Goal: Information Seeking & Learning: Learn about a topic

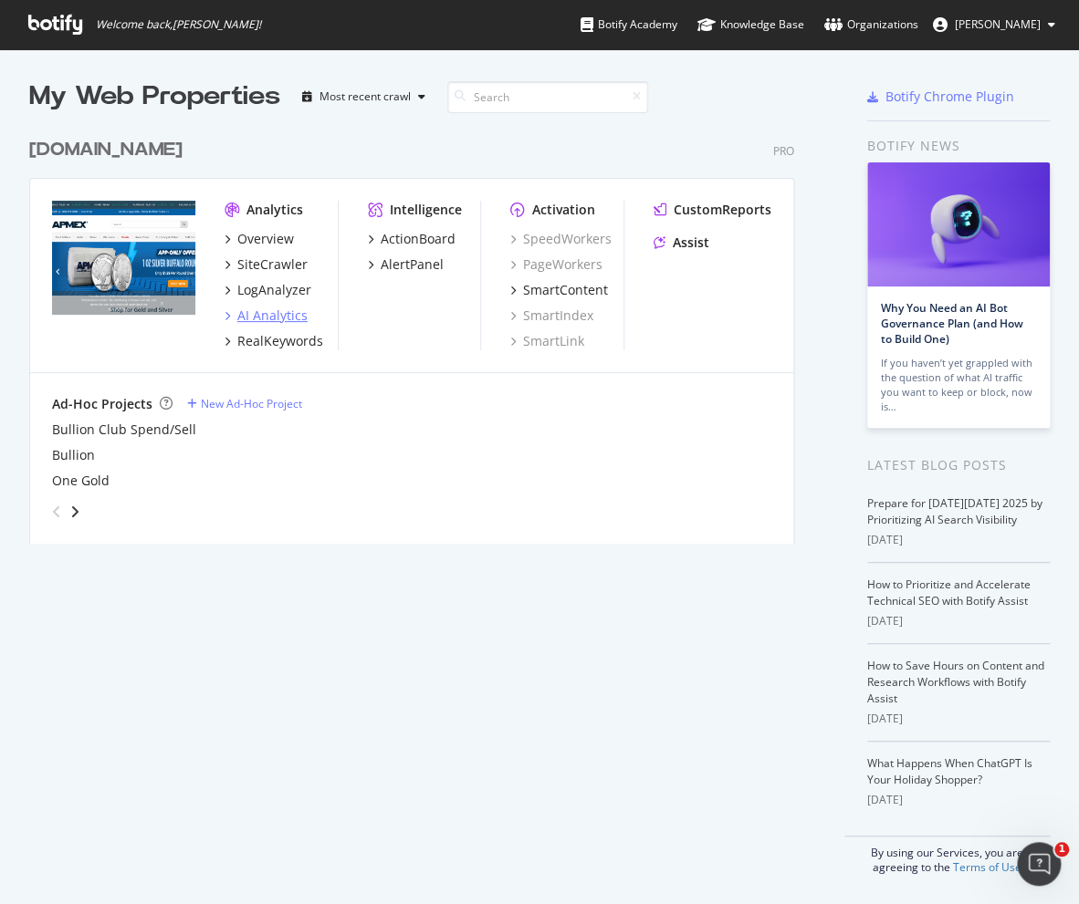
click at [281, 320] on div "AI Analytics" at bounding box center [272, 316] width 70 height 18
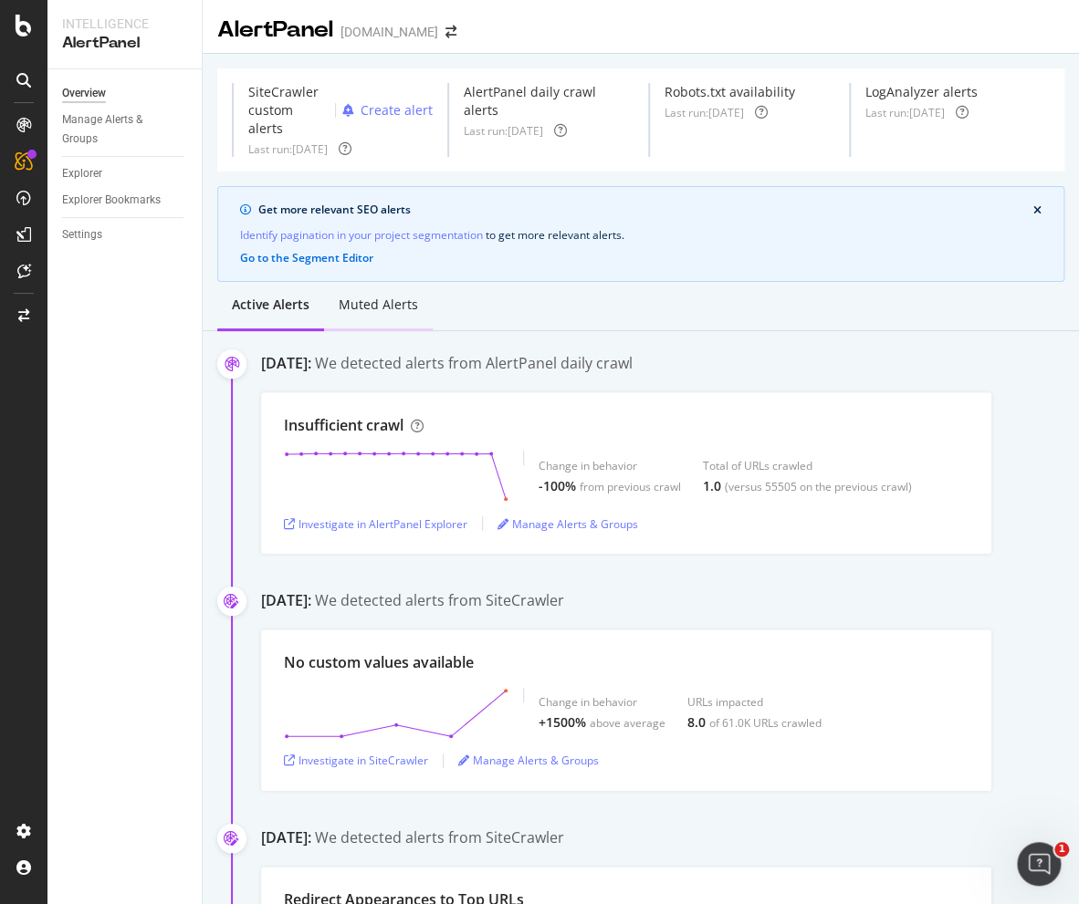
click at [373, 305] on div "Muted alerts" at bounding box center [378, 305] width 79 height 18
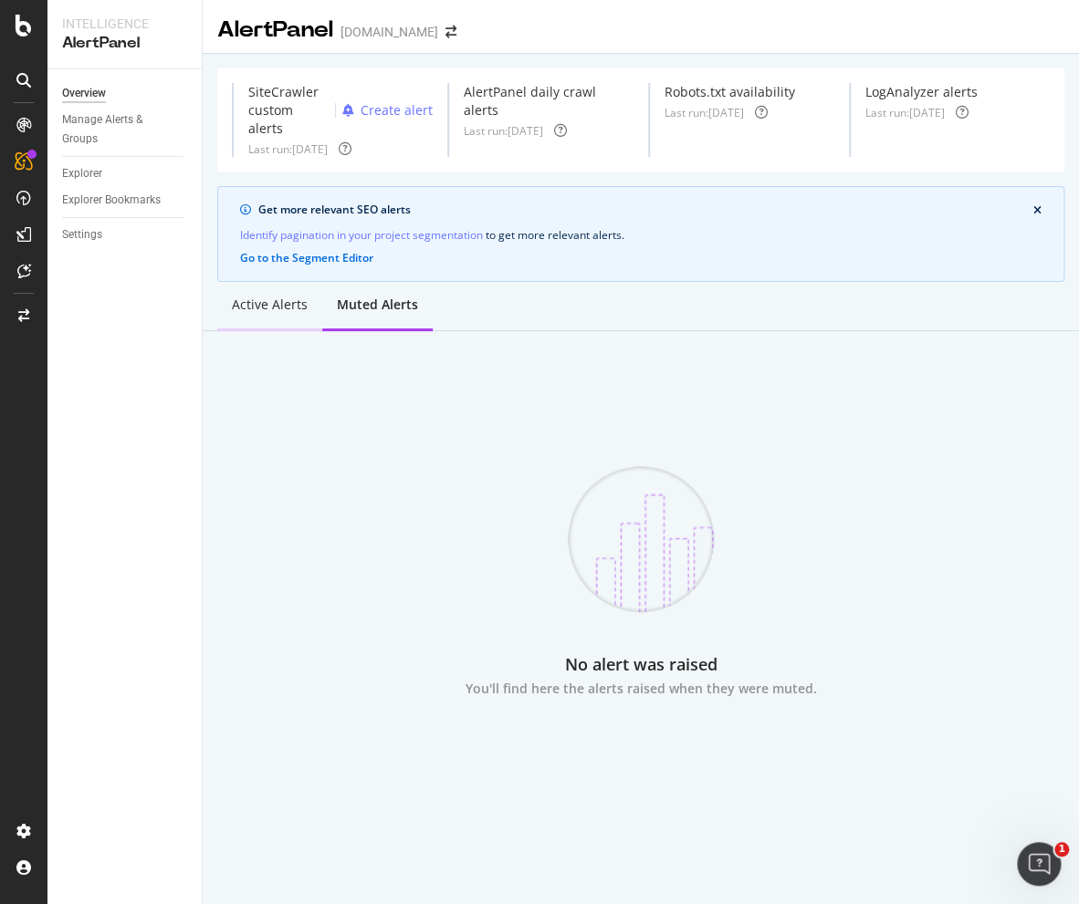
click at [287, 306] on div "Active alerts" at bounding box center [270, 305] width 76 height 18
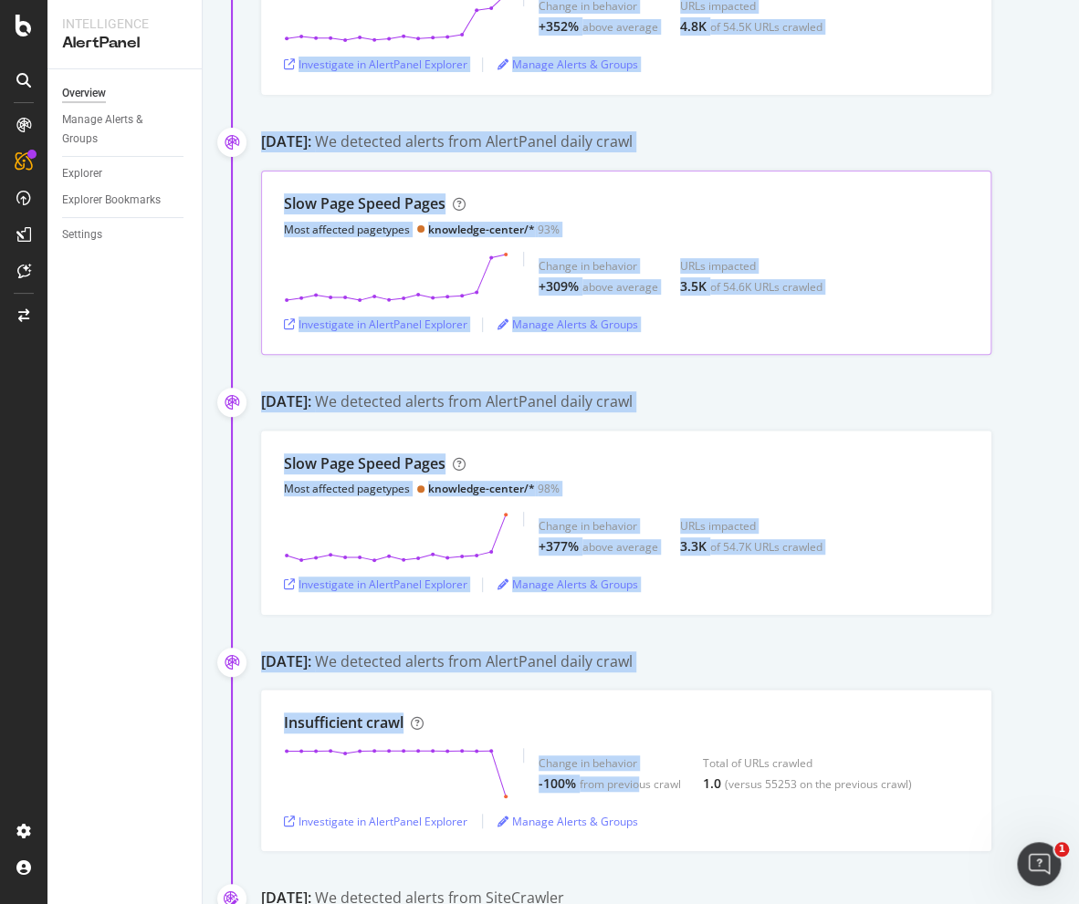
scroll to position [1917, 0]
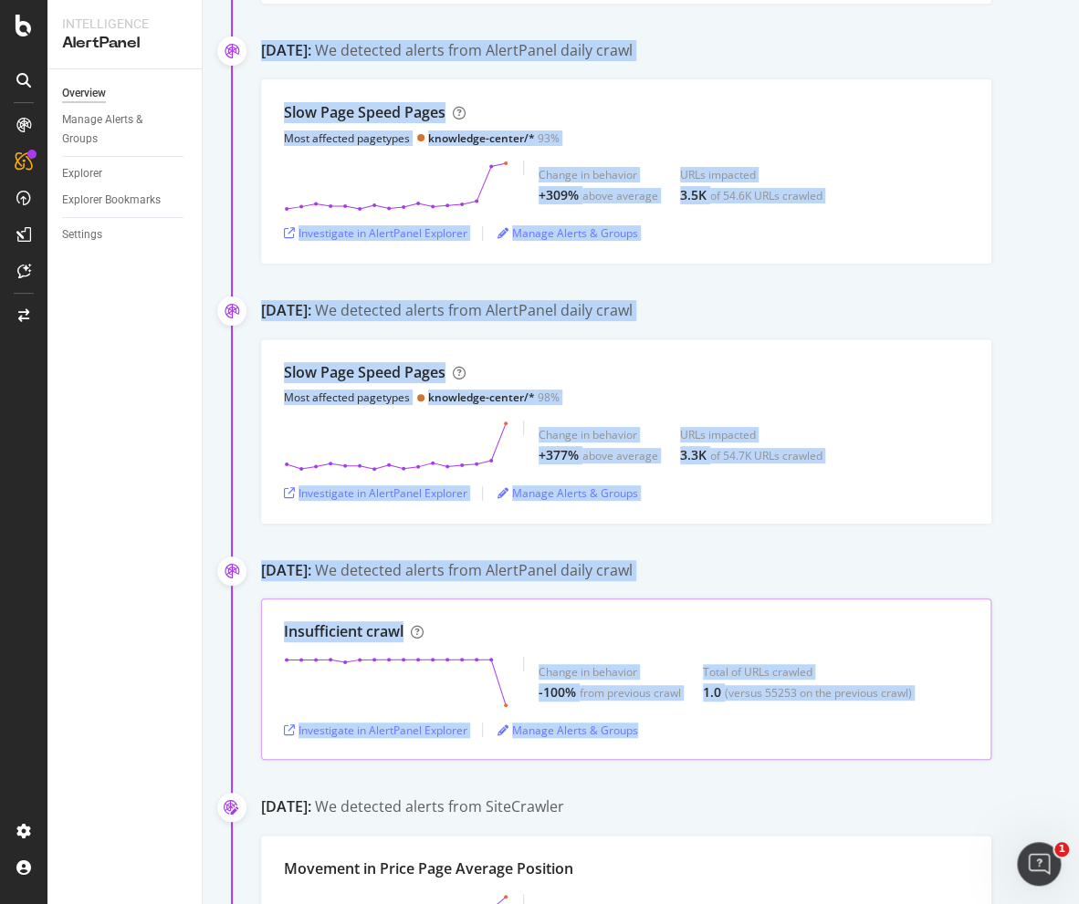
drag, startPoint x: 267, startPoint y: 362, endPoint x: 756, endPoint y: 750, distance: 623.6
copy div "eptember 23rd 2025: We detected alerts from AlertPanel daily crawl Insufficient…"
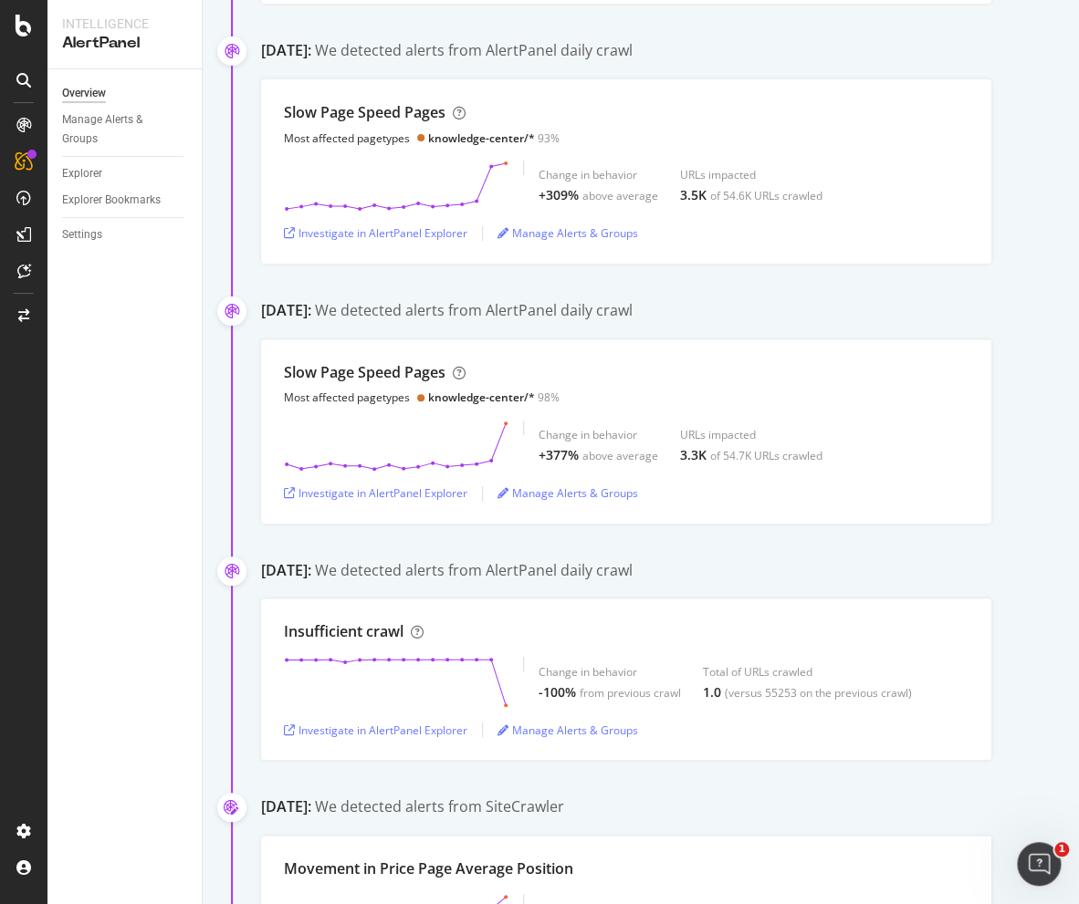
click at [141, 461] on div "Overview Manage Alerts & Groups Explorer Explorer Bookmarks Settings" at bounding box center [124, 486] width 154 height 835
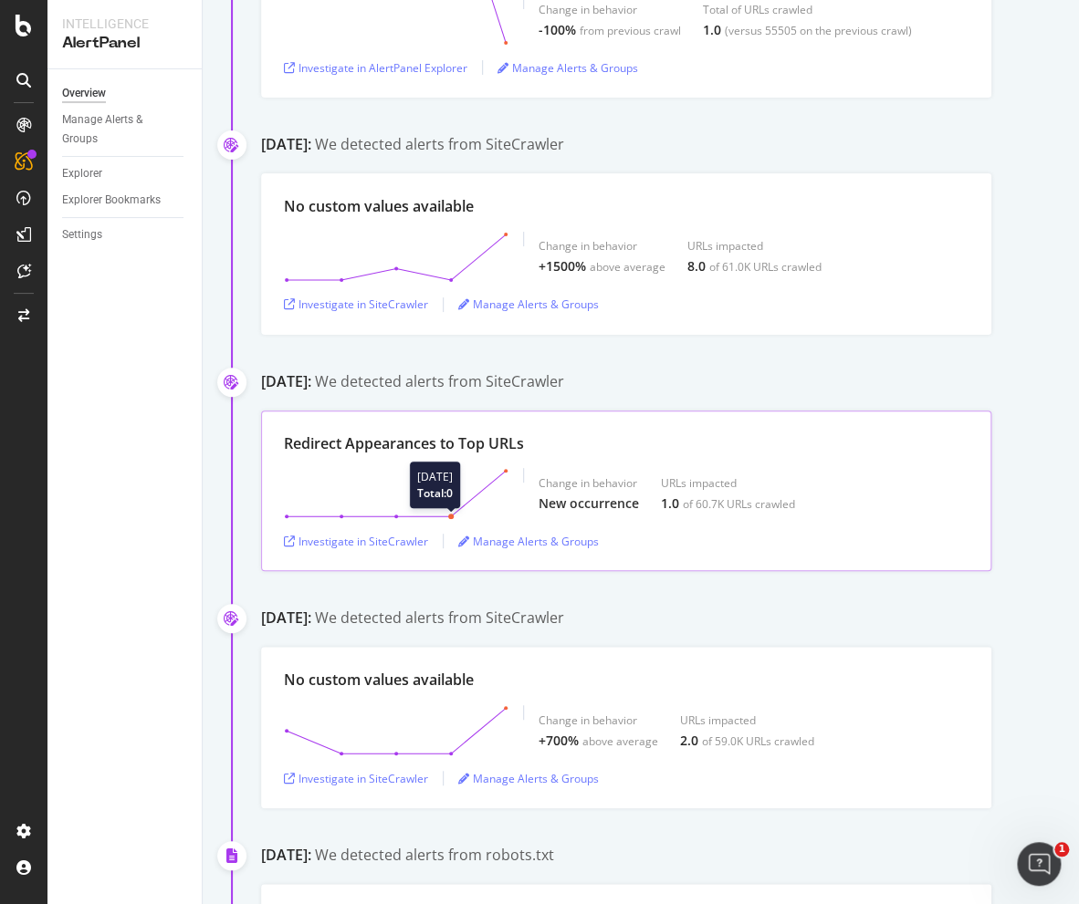
scroll to position [0, 0]
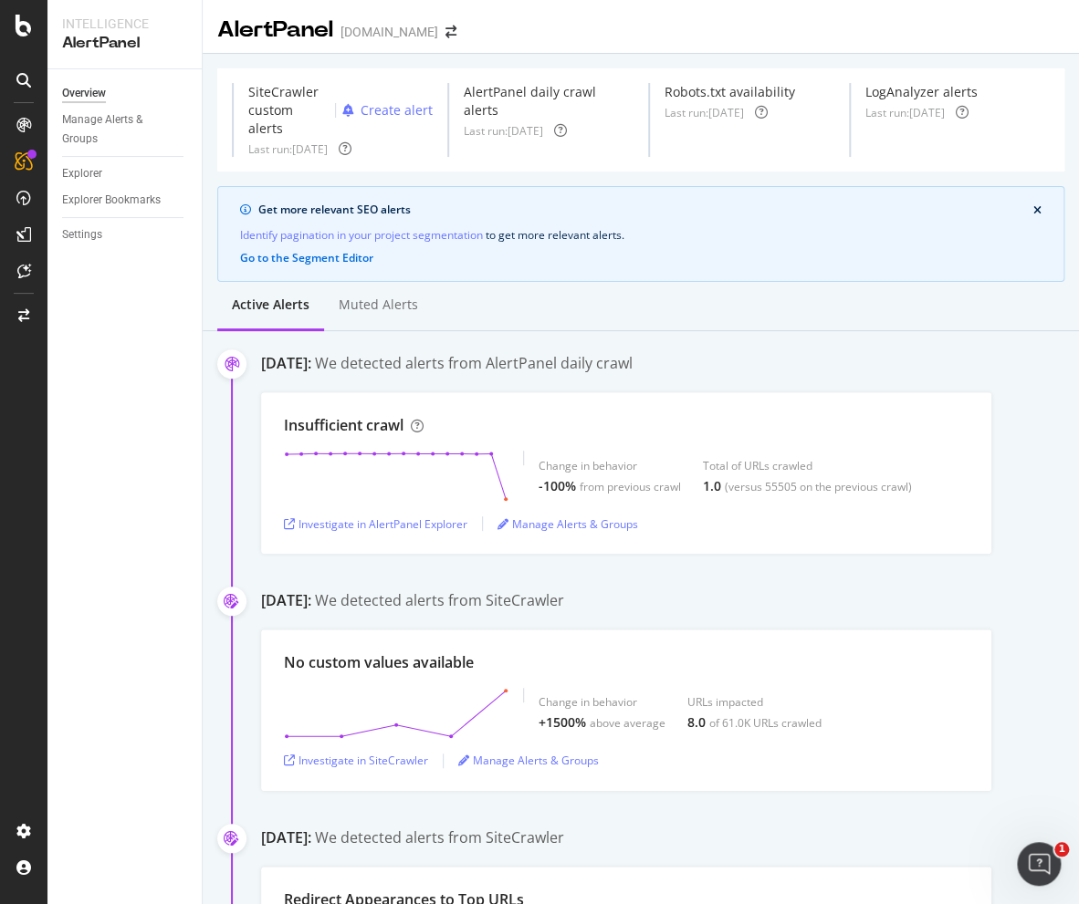
click at [110, 542] on div "Overview Manage Alerts & Groups Explorer Explorer Bookmarks Settings" at bounding box center [124, 486] width 154 height 835
click at [26, 782] on div at bounding box center [24, 463] width 44 height 706
click at [102, 806] on div "Overview Manage Alerts & Groups Explorer Explorer Bookmarks Settings" at bounding box center [124, 486] width 154 height 835
click at [130, 701] on div "Overview Manage Alerts & Groups Explorer Explorer Bookmarks Settings" at bounding box center [124, 486] width 154 height 835
drag, startPoint x: 155, startPoint y: 740, endPoint x: 132, endPoint y: 720, distance: 30.4
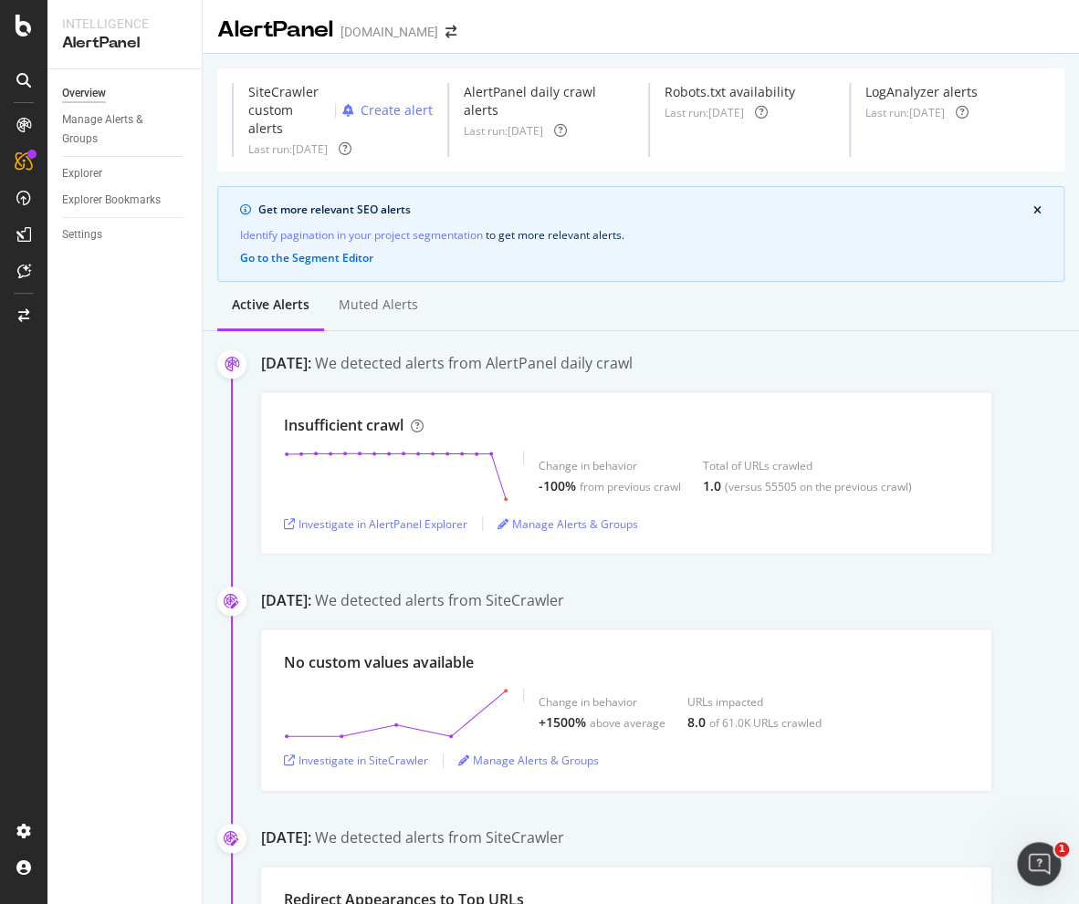
click at [155, 740] on div "Overview Manage Alerts & Groups Explorer Explorer Bookmarks Settings" at bounding box center [124, 486] width 154 height 835
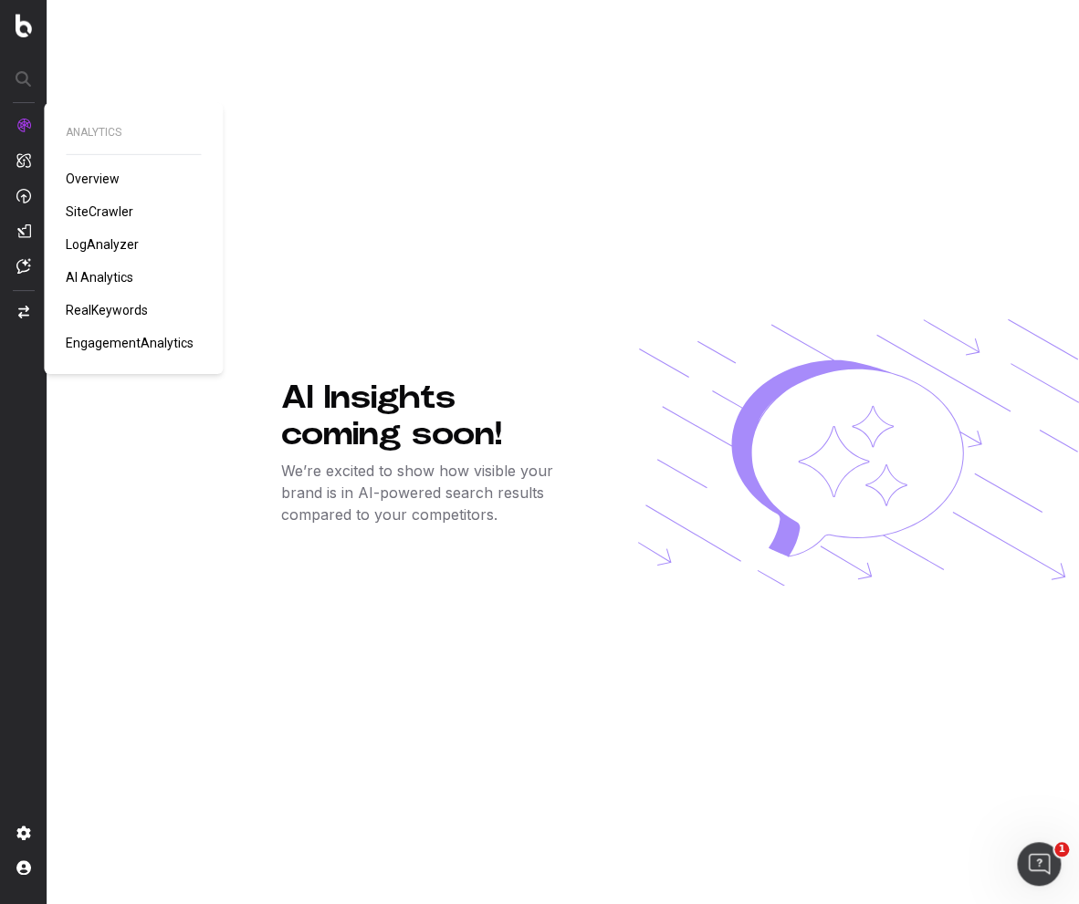
click at [106, 182] on span "Overview" at bounding box center [93, 179] width 54 height 15
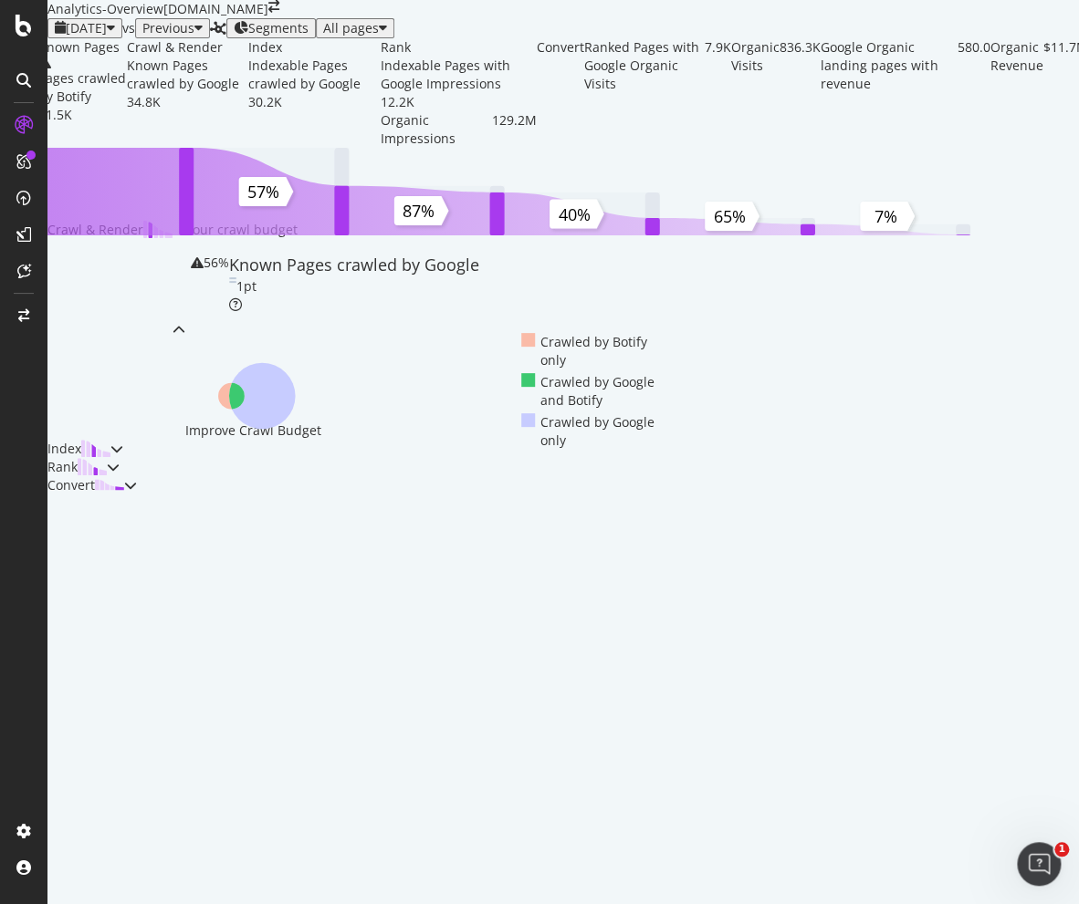
click at [185, 440] on div "Crawl & Render" at bounding box center [116, 330] width 138 height 219
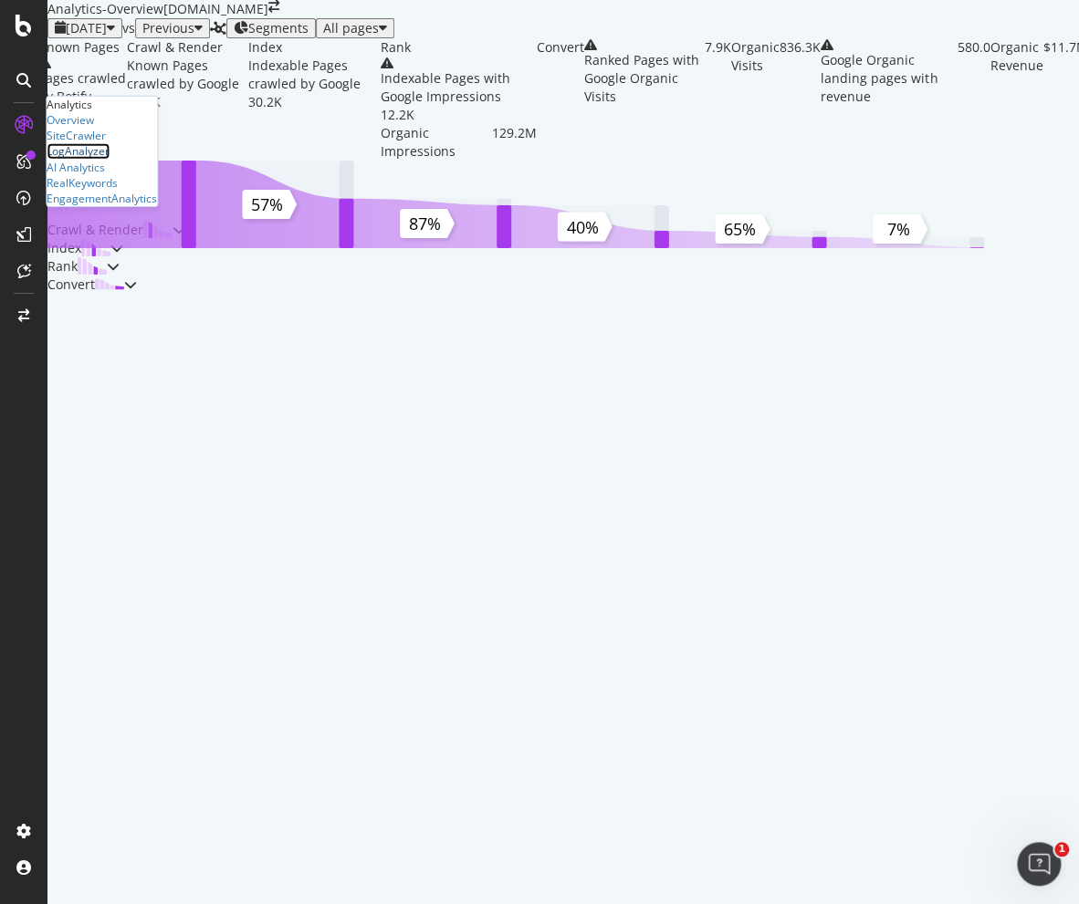
click at [108, 159] on div "LogAnalyzer" at bounding box center [78, 151] width 63 height 16
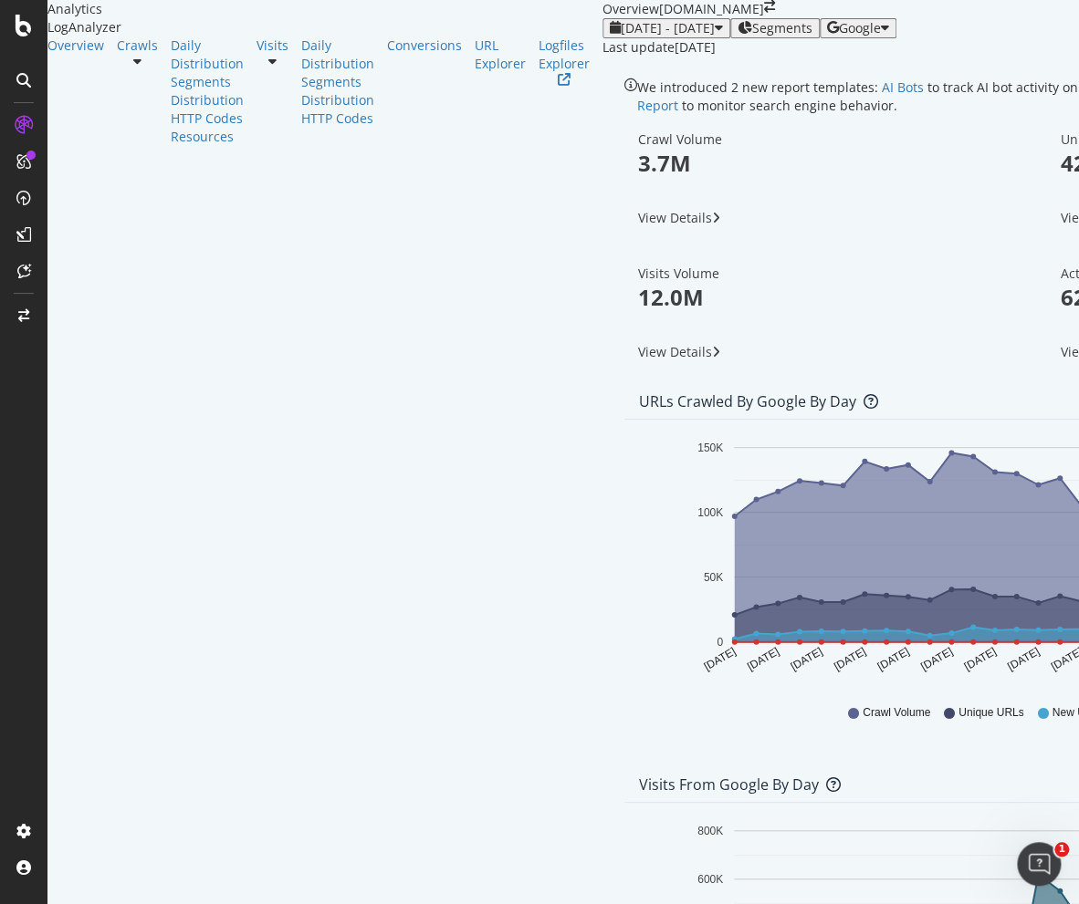
click at [140, 146] on div "Overview Crawls Daily Distribution Segments Distribution HTTP Codes Resources V…" at bounding box center [324, 92] width 555 height 110
click at [387, 55] on div "Conversions" at bounding box center [424, 46] width 75 height 18
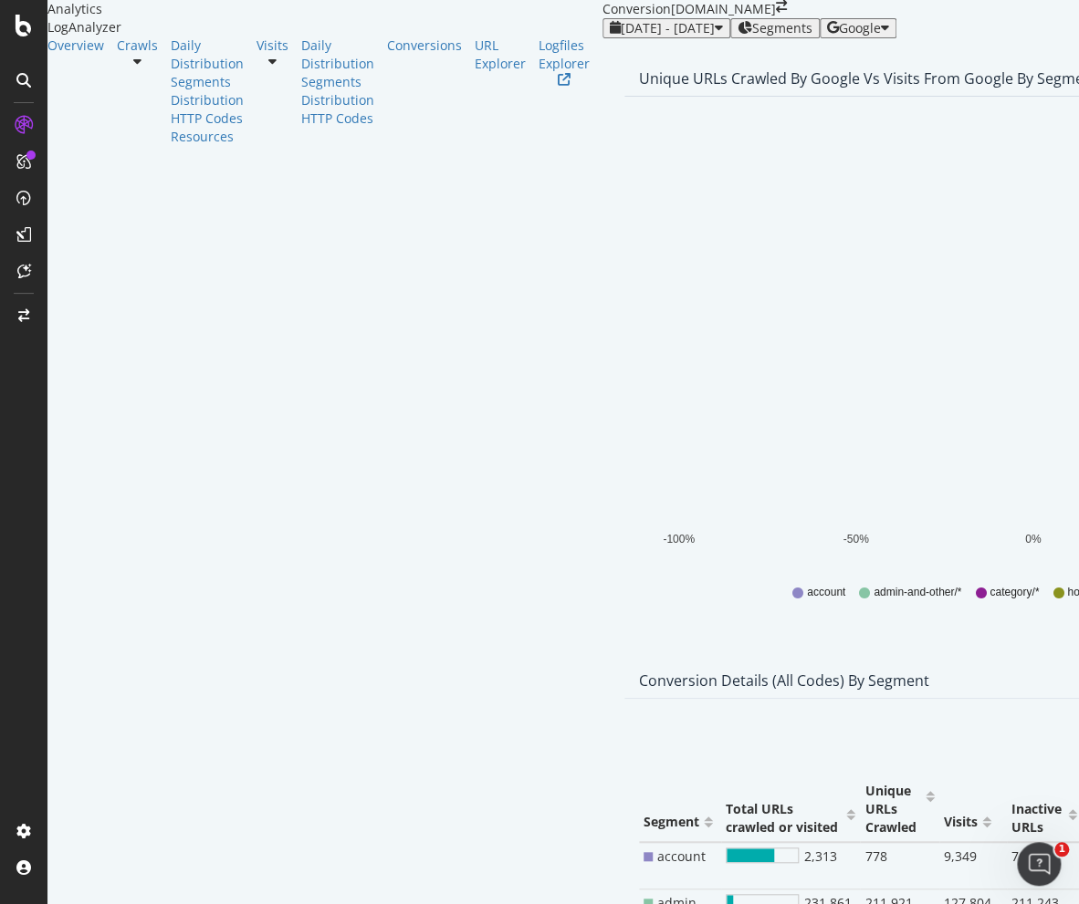
scroll to position [319, 0]
